Goal: Entertainment & Leisure: Browse casually

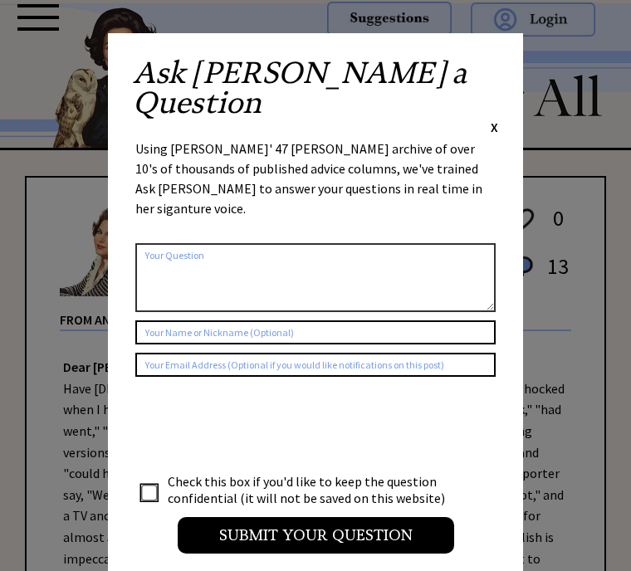
click at [497, 119] on span "X" at bounding box center [494, 127] width 7 height 17
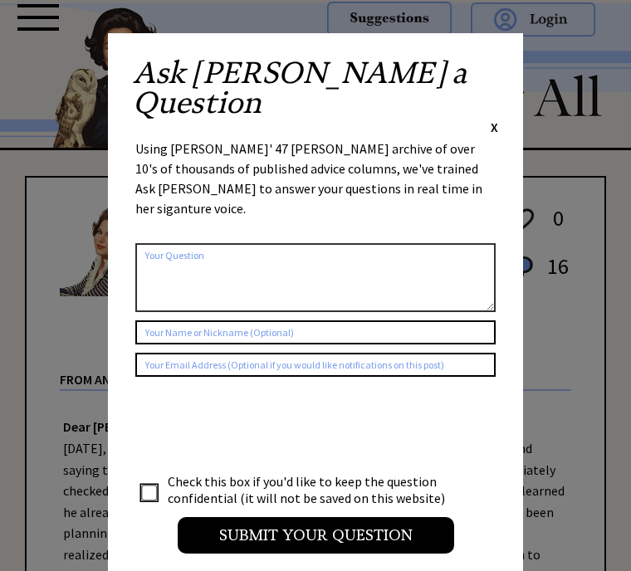
click at [504, 57] on div "Ask Ann a Question X Using Ann Landers' 47 vear archive of over 10's of thousan…" at bounding box center [315, 313] width 415 height 561
click at [480, 64] on div "Ask Ann a Question X" at bounding box center [315, 97] width 365 height 78
click at [485, 65] on div "Ask Ann a Question X" at bounding box center [315, 97] width 365 height 78
click at [497, 119] on span "X" at bounding box center [494, 127] width 7 height 17
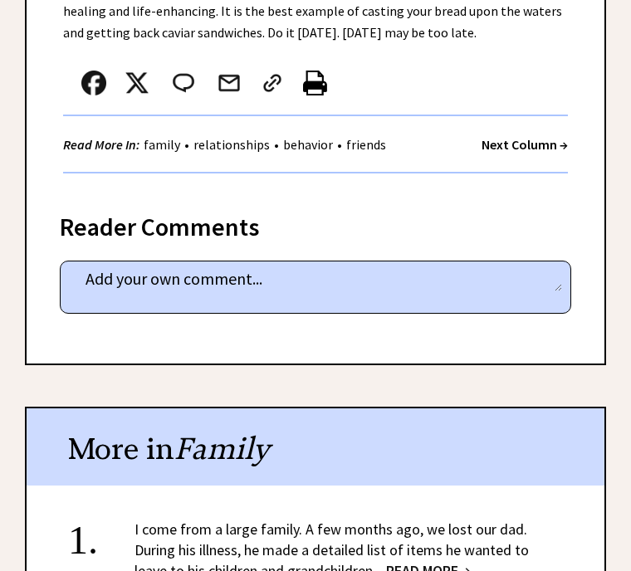
scroll to position [1018, 0]
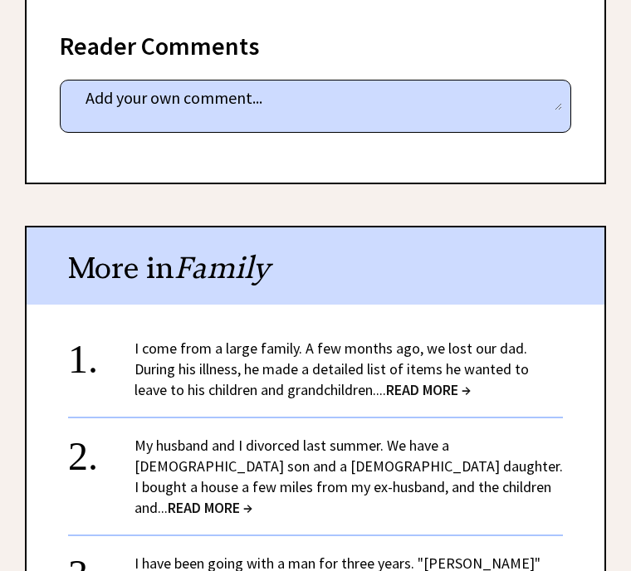
click at [252, 499] on span "READ MORE →" at bounding box center [210, 508] width 85 height 19
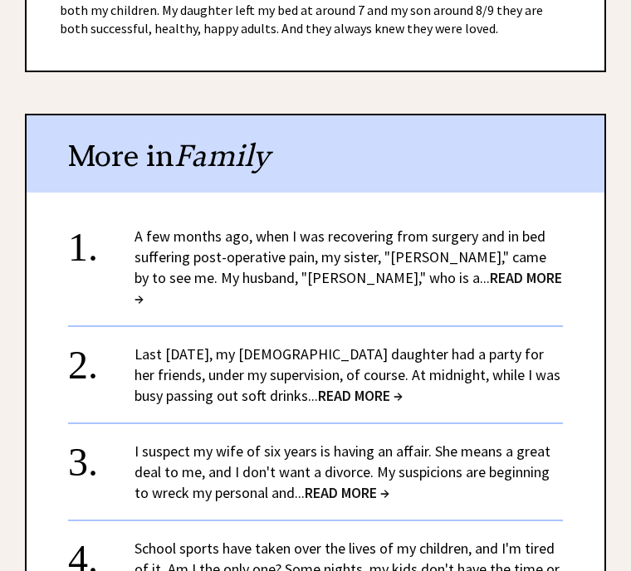
scroll to position [1316, 0]
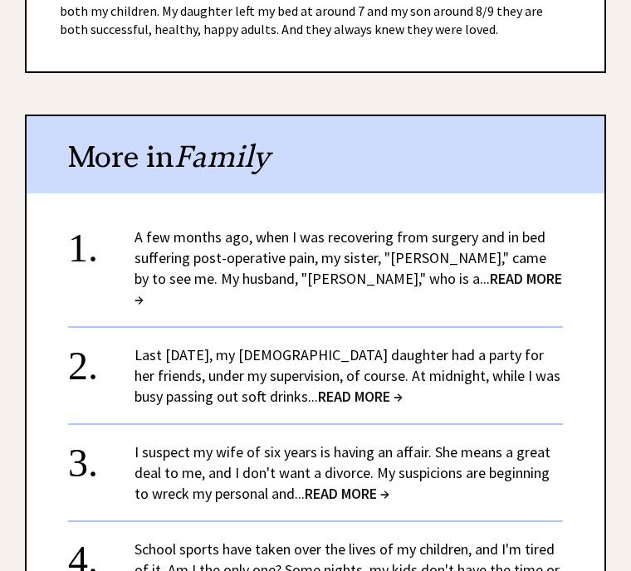
click at [355, 345] on link "Last New Year's Eve, my 15-year-old daughter had a party for her friends, under…" at bounding box center [348, 375] width 426 height 61
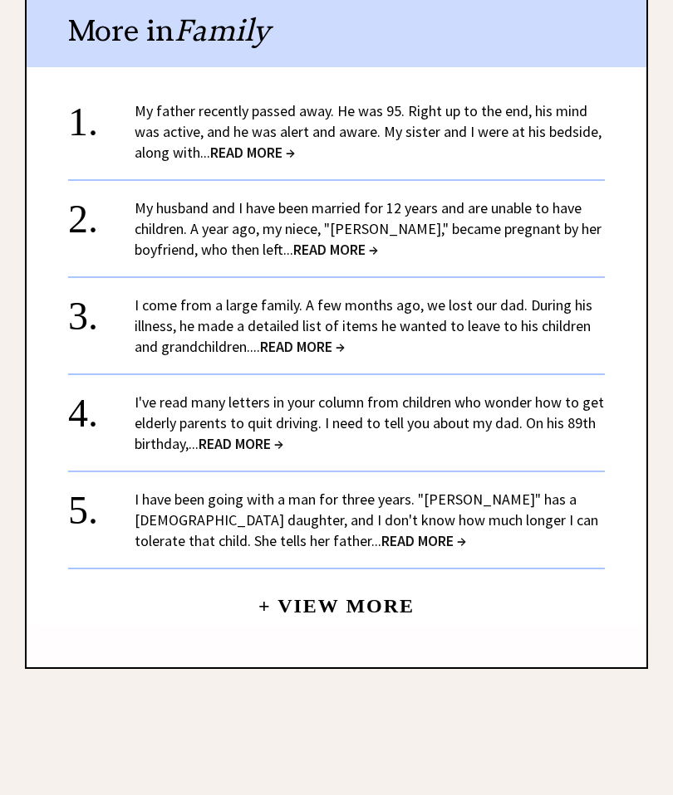
scroll to position [1245, 0]
click at [381, 531] on span "READ MORE →" at bounding box center [423, 540] width 85 height 19
